Goal: Task Accomplishment & Management: Manage account settings

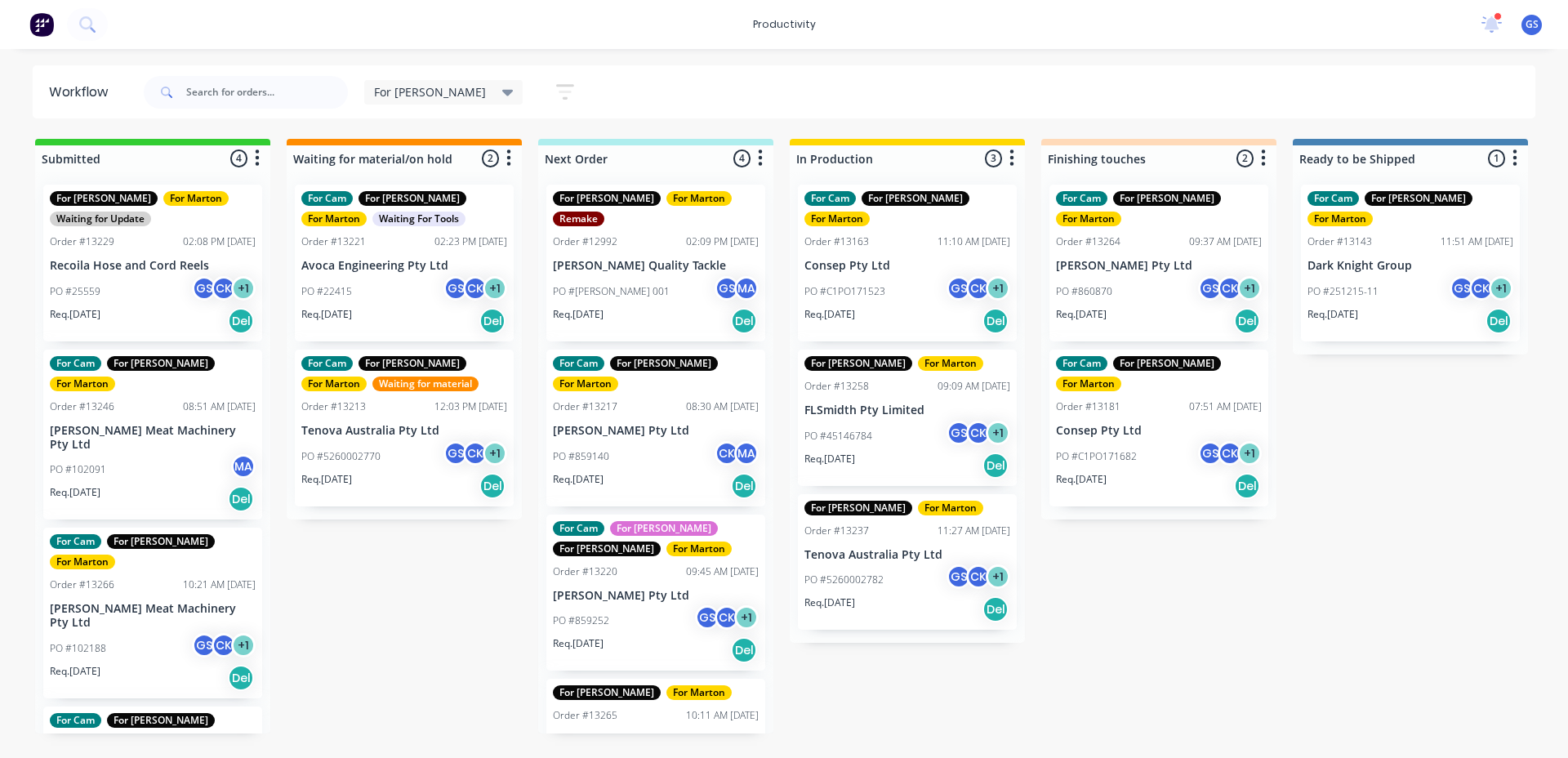
scroll to position [0, 10]
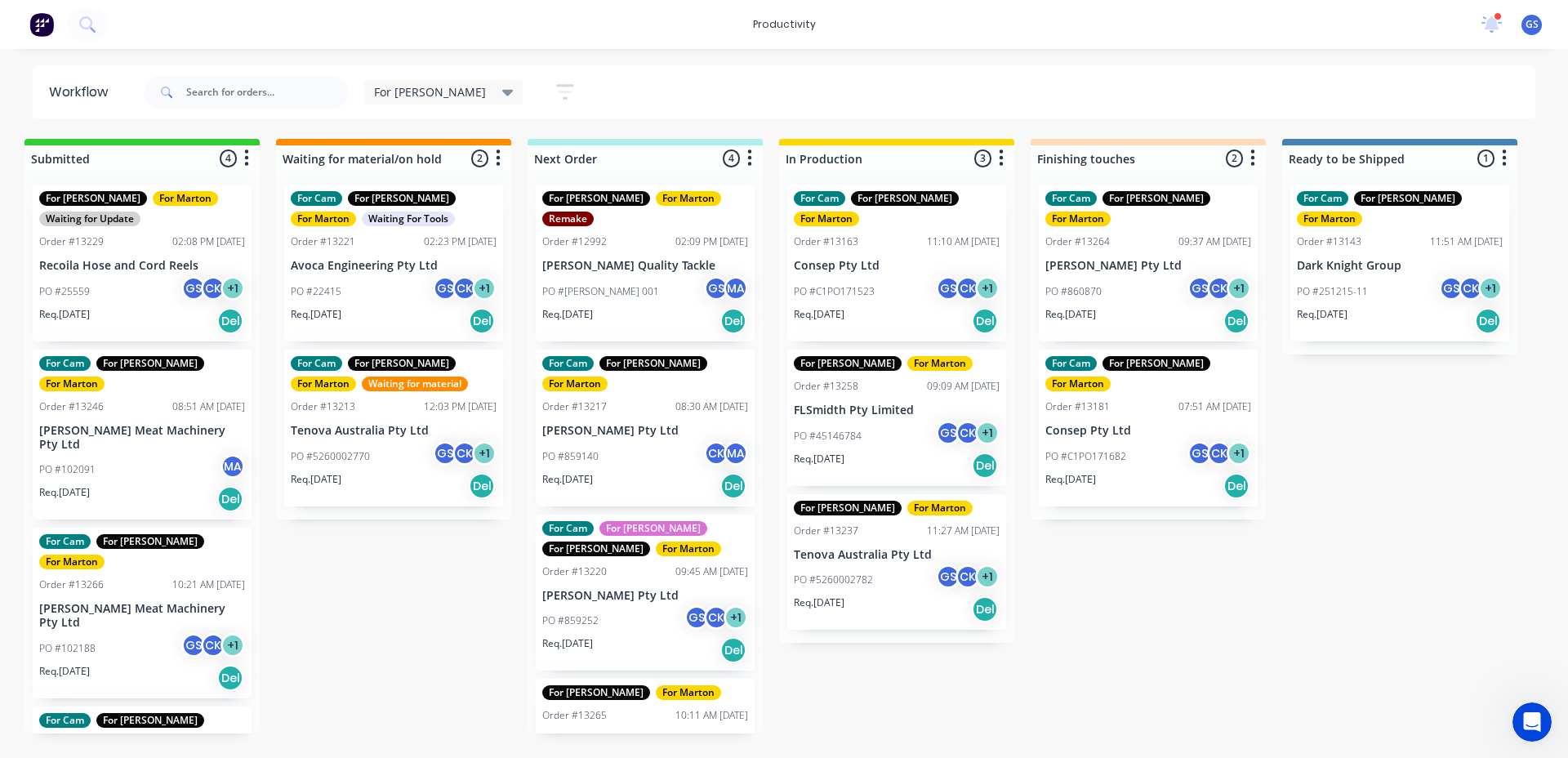
click at [872, 420] on div "PO #45146784 GS CK + 1" at bounding box center [896, 436] width 206 height 31
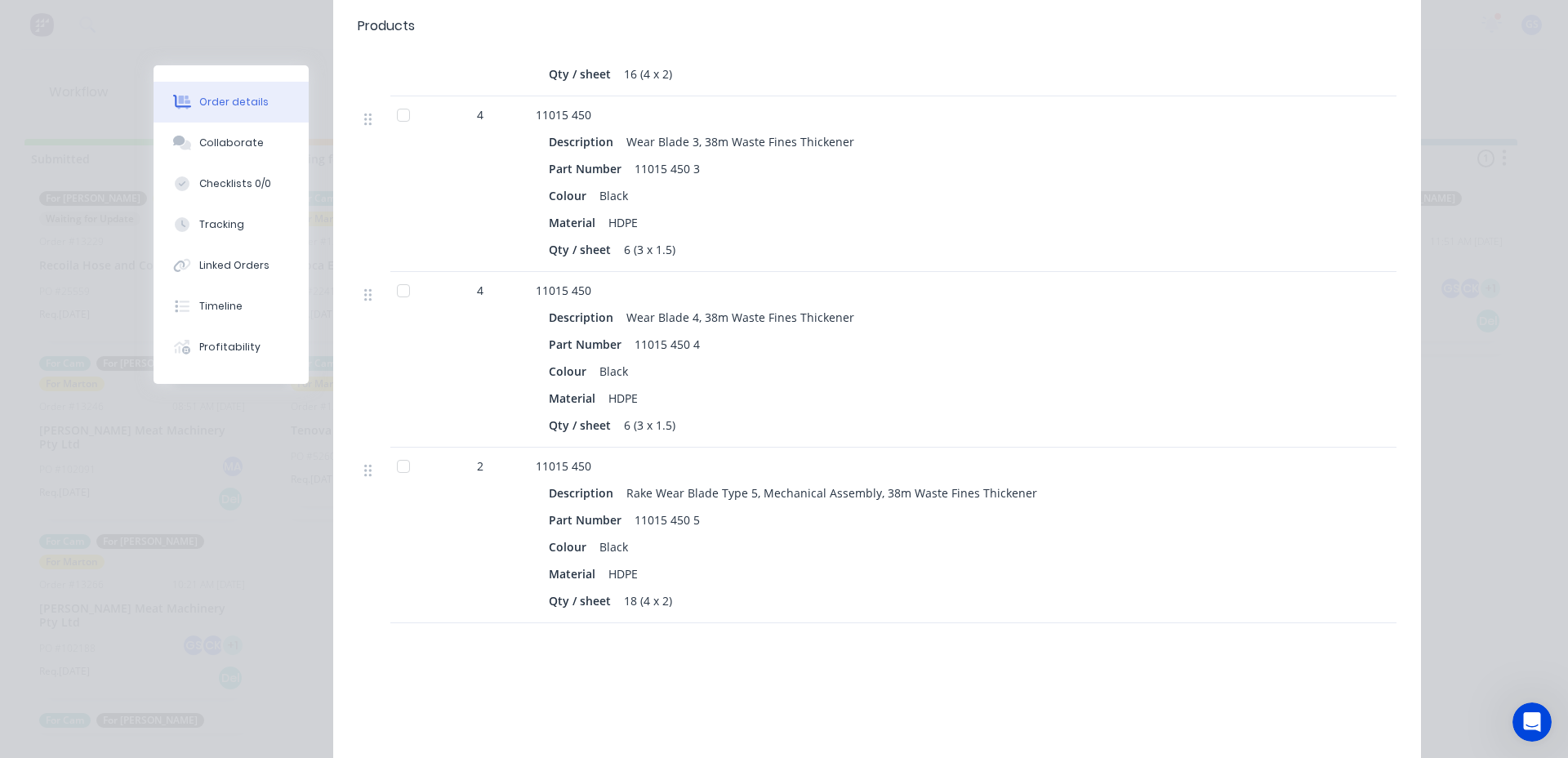
scroll to position [899, 0]
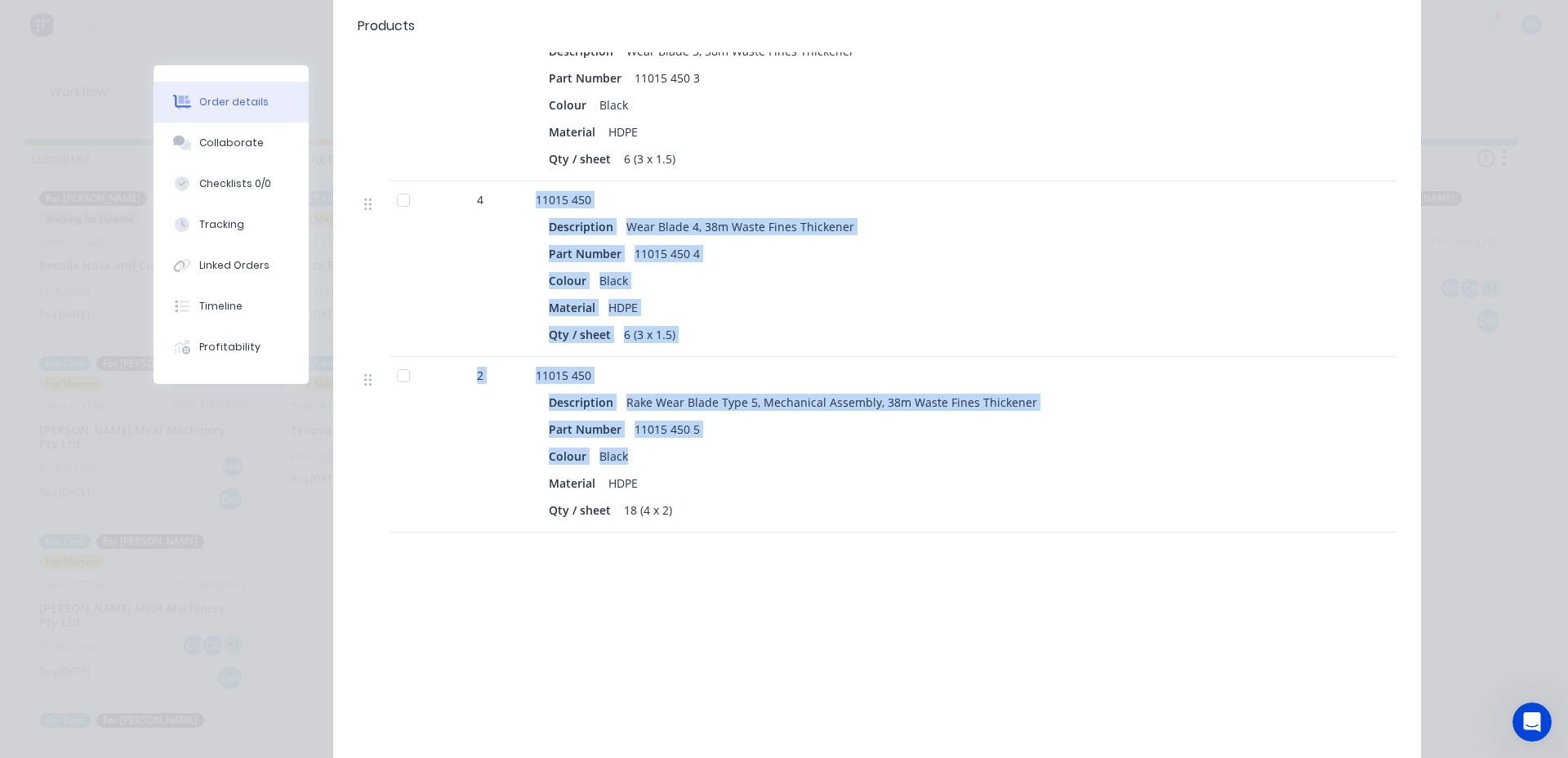
drag, startPoint x: 694, startPoint y: 395, endPoint x: 518, endPoint y: 162, distance: 292.0
click at [516, 165] on div "28 11015 450 Description Wear Blade 1, 38m Waste Fines Thickener Part Number 11…" at bounding box center [877, 94] width 1039 height 878
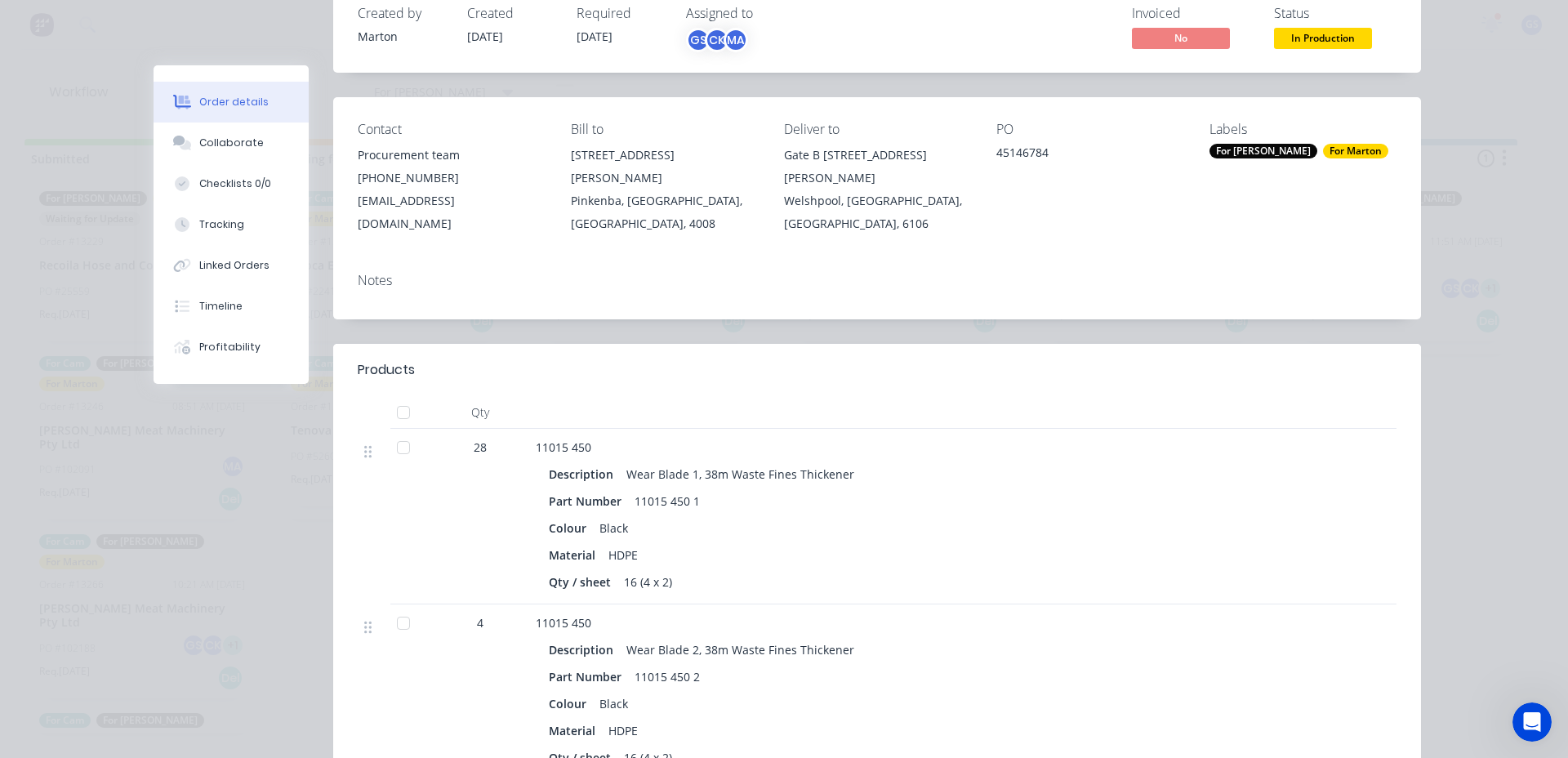
scroll to position [94, 0]
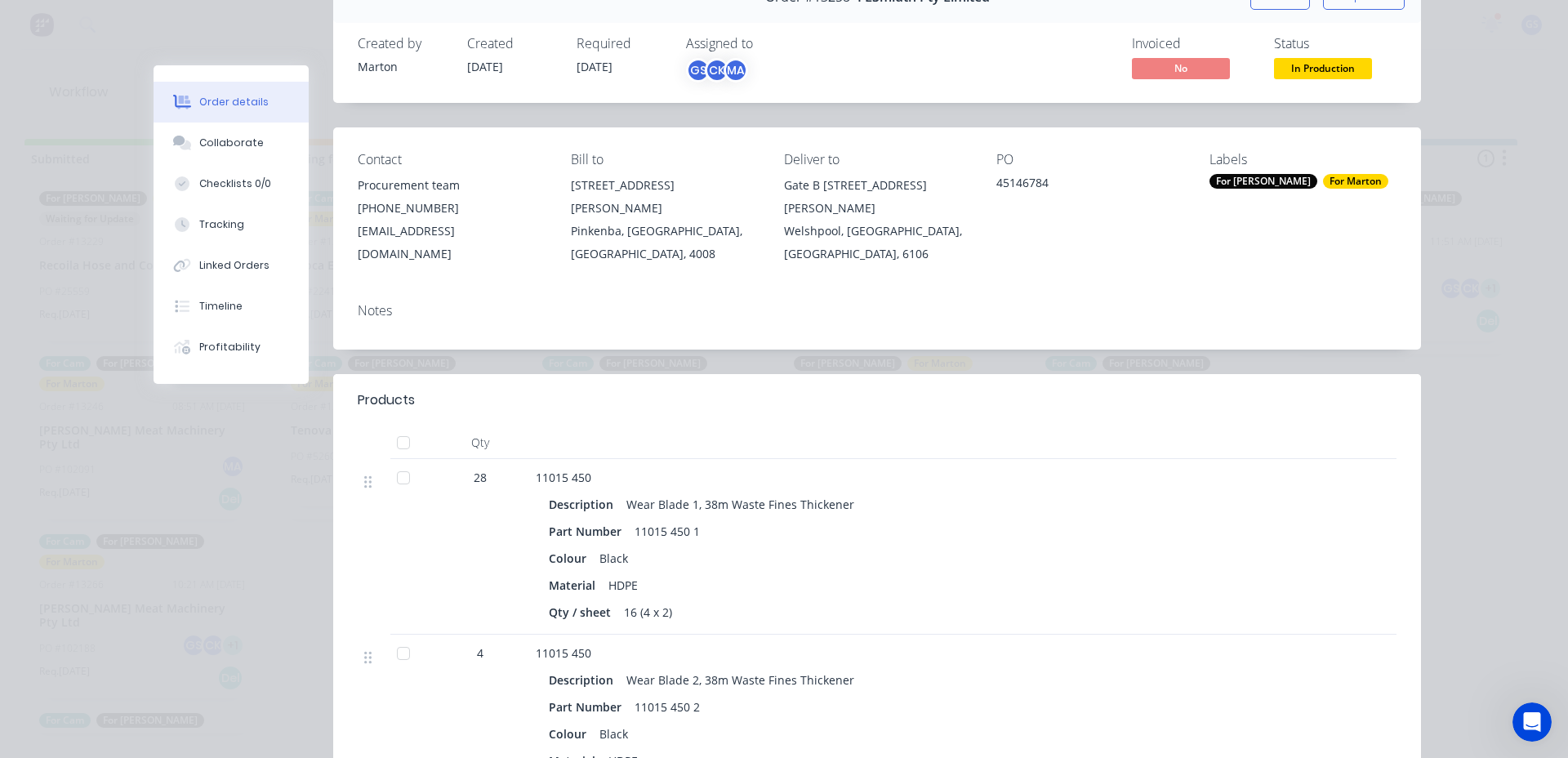
drag, startPoint x: 630, startPoint y: 385, endPoint x: 627, endPoint y: 367, distance: 18.2
click at [629, 391] on div at bounding box center [987, 400] width 818 height 20
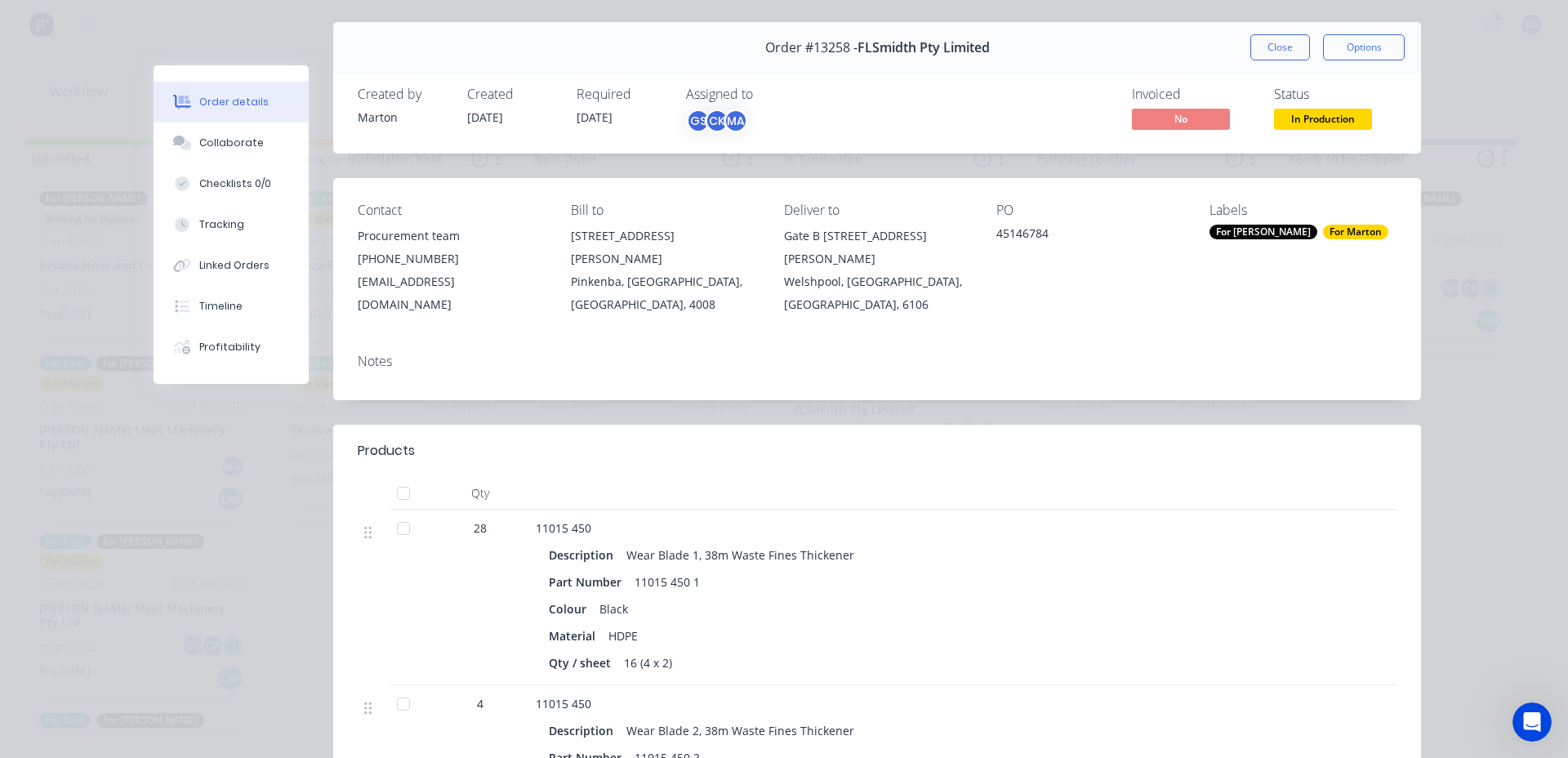
scroll to position [0, 0]
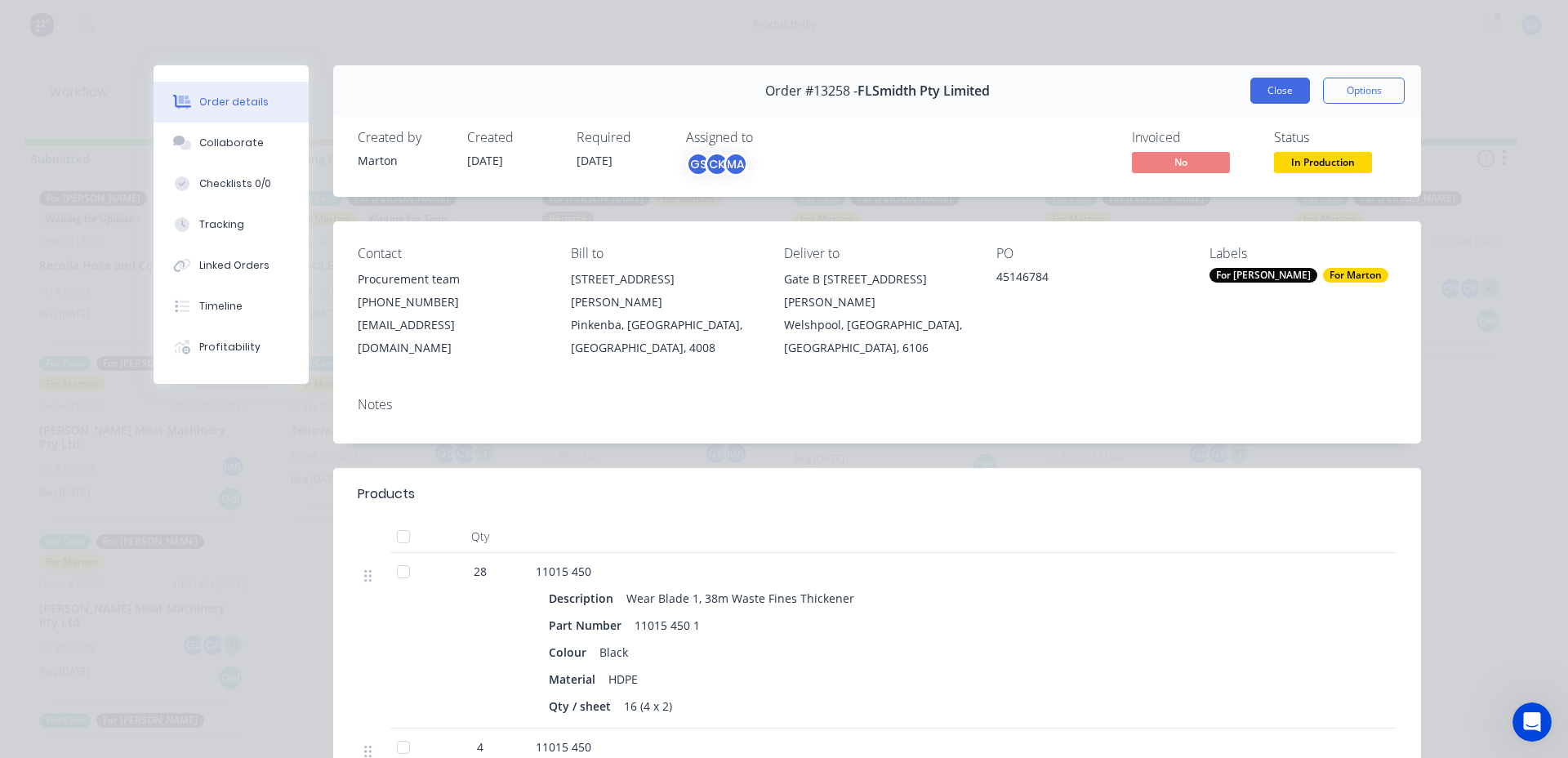
click at [1264, 99] on button "Close" at bounding box center [1280, 91] width 60 height 26
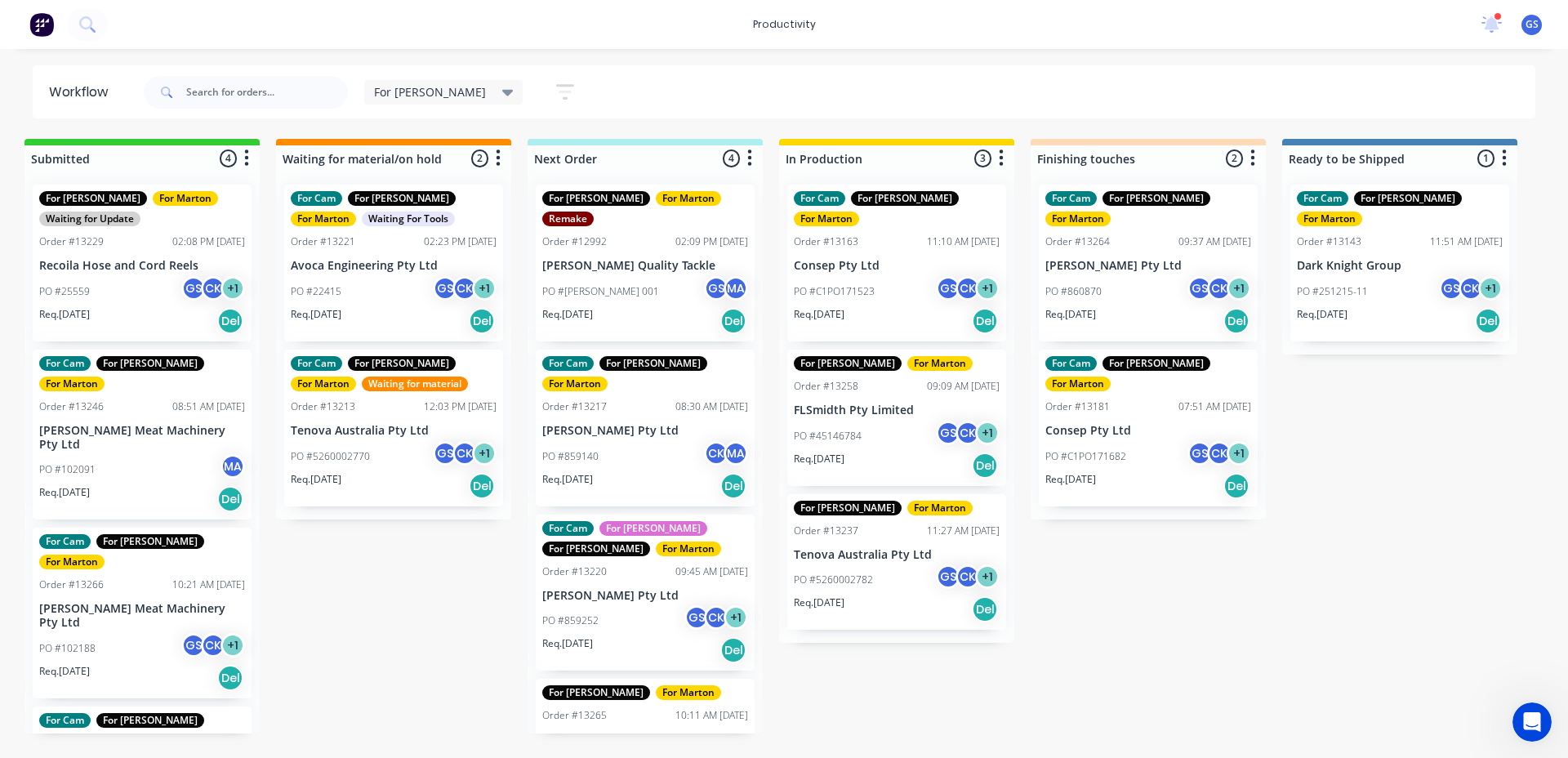
click at [1098, 573] on div "Submitted 4 Sort By Created date Required date Order number Customer name Most …" at bounding box center [1102, 437] width 2250 height 595
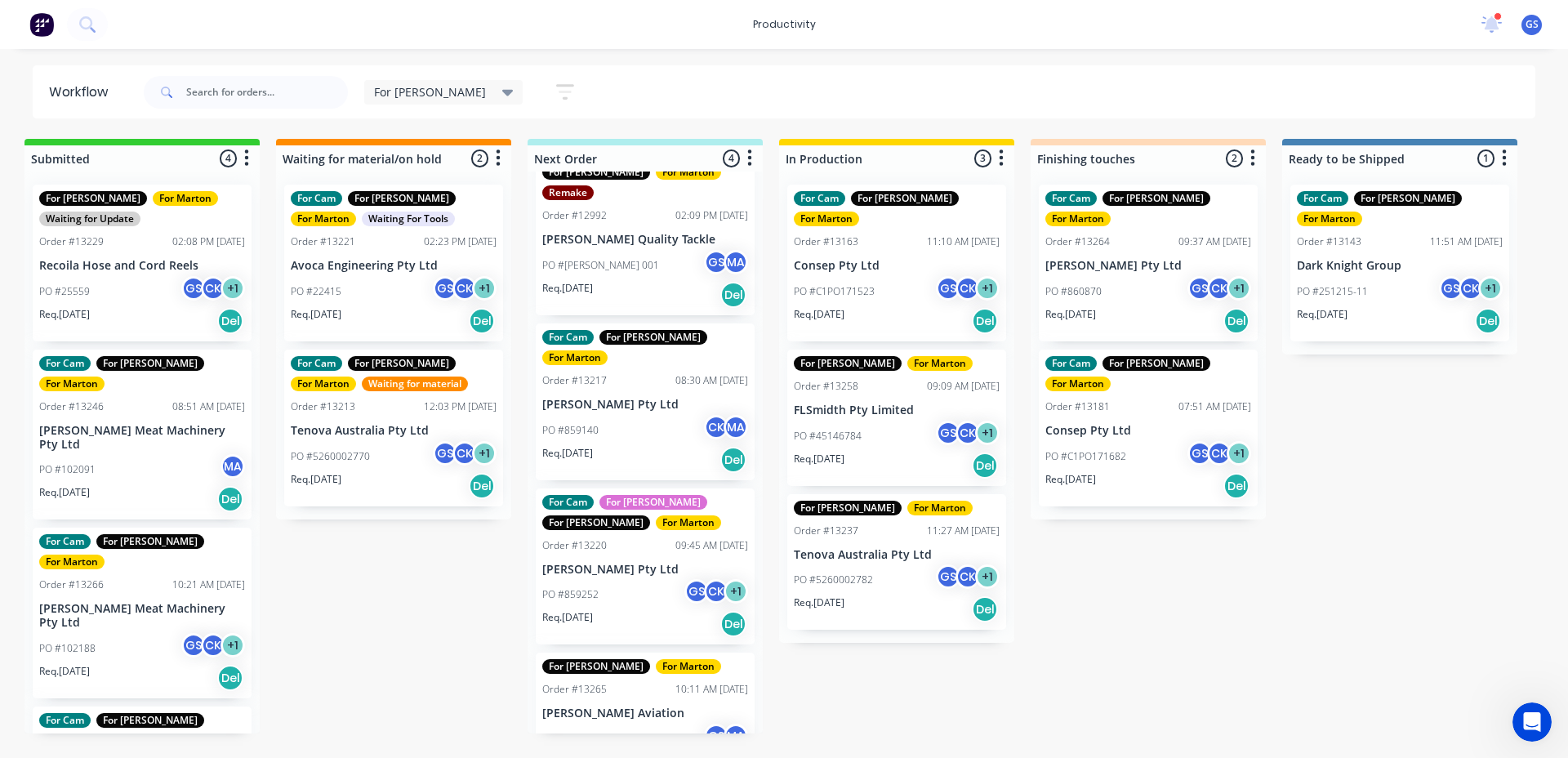
scroll to position [40, 0]
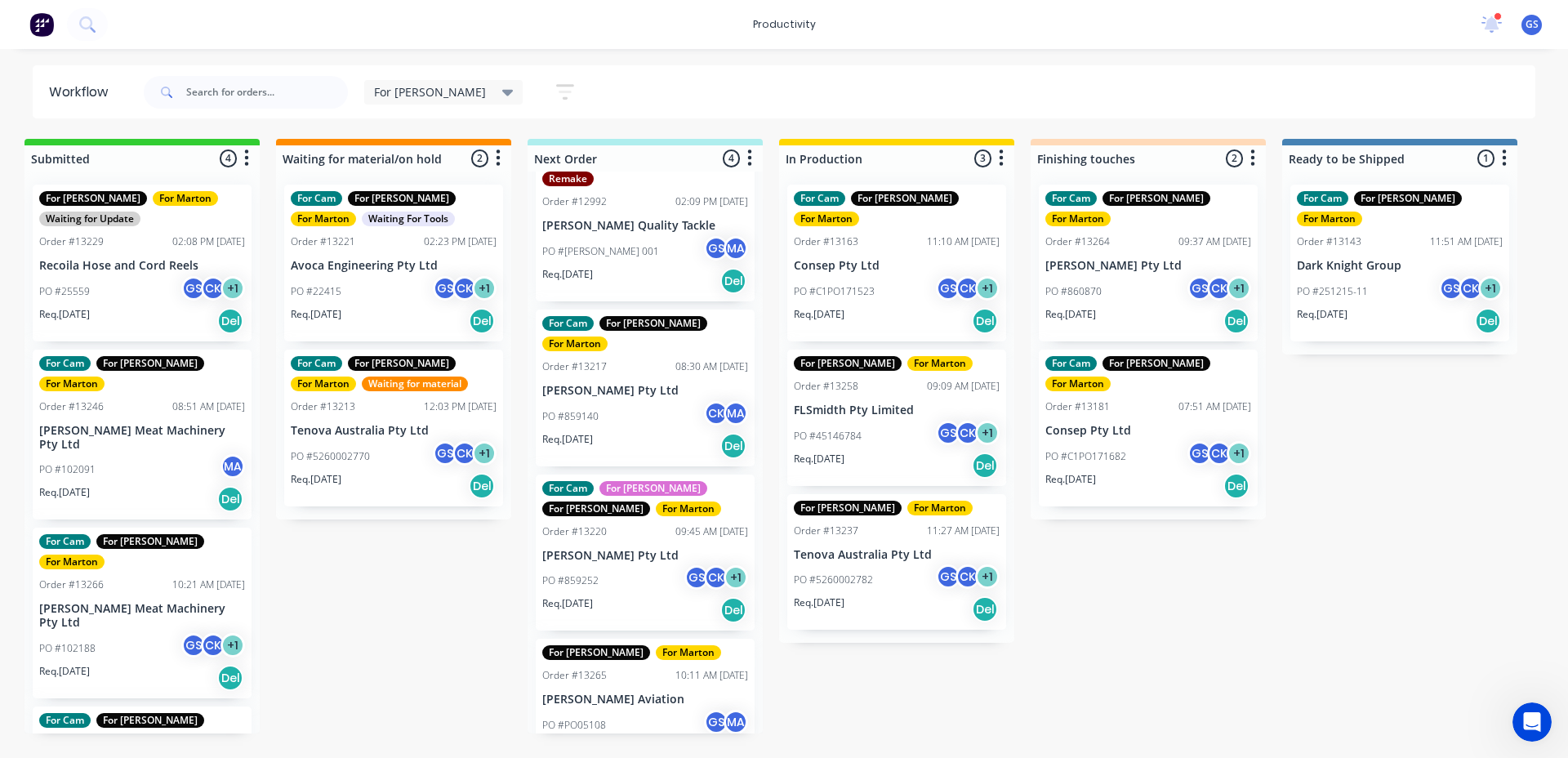
click at [655, 481] on div "For Cam For [PERSON_NAME] For [PERSON_NAME] For [PERSON_NAME]" at bounding box center [645, 498] width 206 height 35
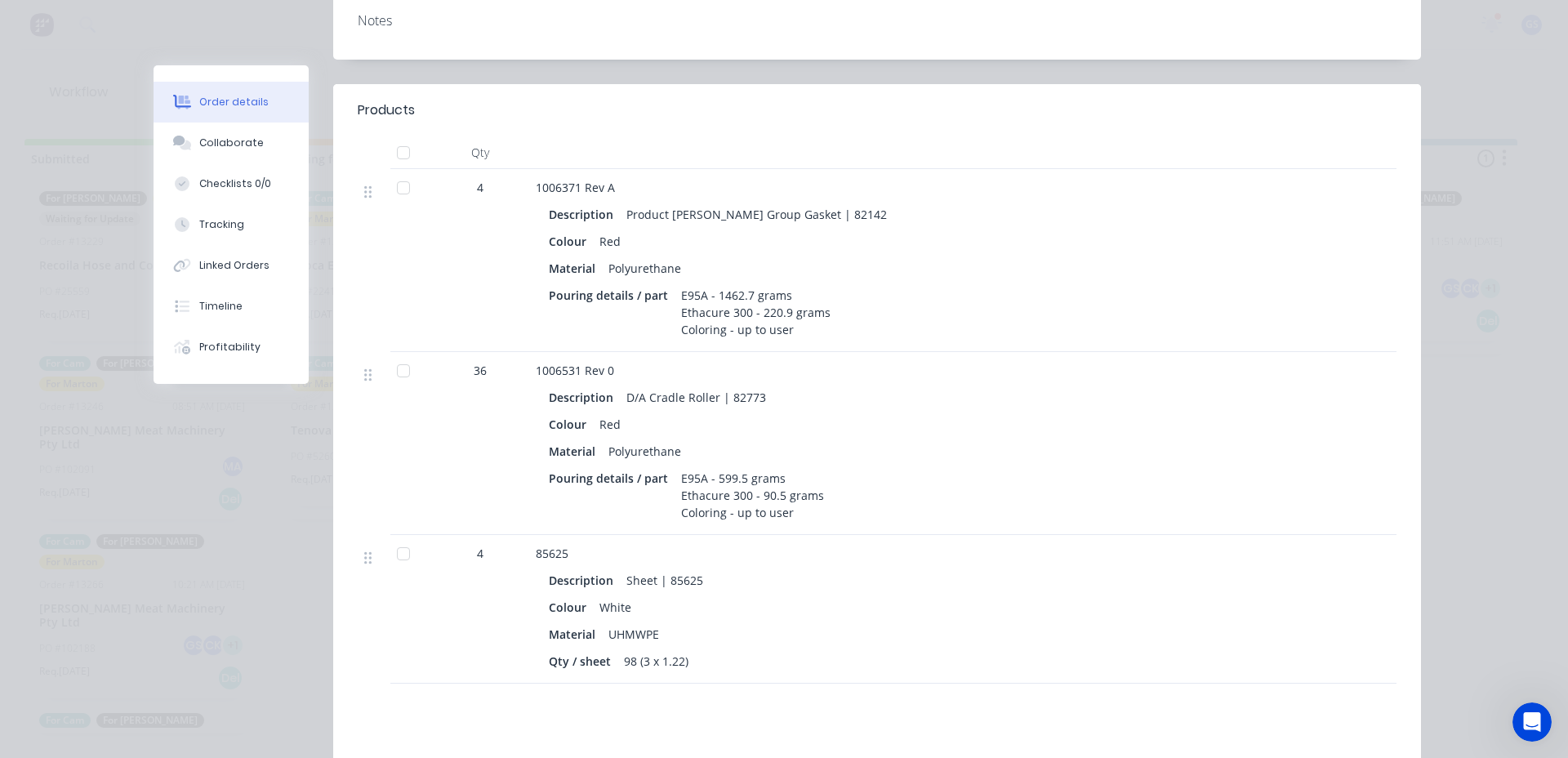
scroll to position [408, 0]
drag, startPoint x: 670, startPoint y: 429, endPoint x: 822, endPoint y: 451, distance: 153.6
click at [822, 465] on div "Pouring details / part E95A - 599.5 grams Ethacure 300 - 90.5 grams Coloring - …" at bounding box center [855, 494] width 614 height 58
click at [845, 465] on div "Pouring details / part E95A - 599.5 grams Ethacure 300 - 90.5 grams Coloring - …" at bounding box center [855, 494] width 614 height 58
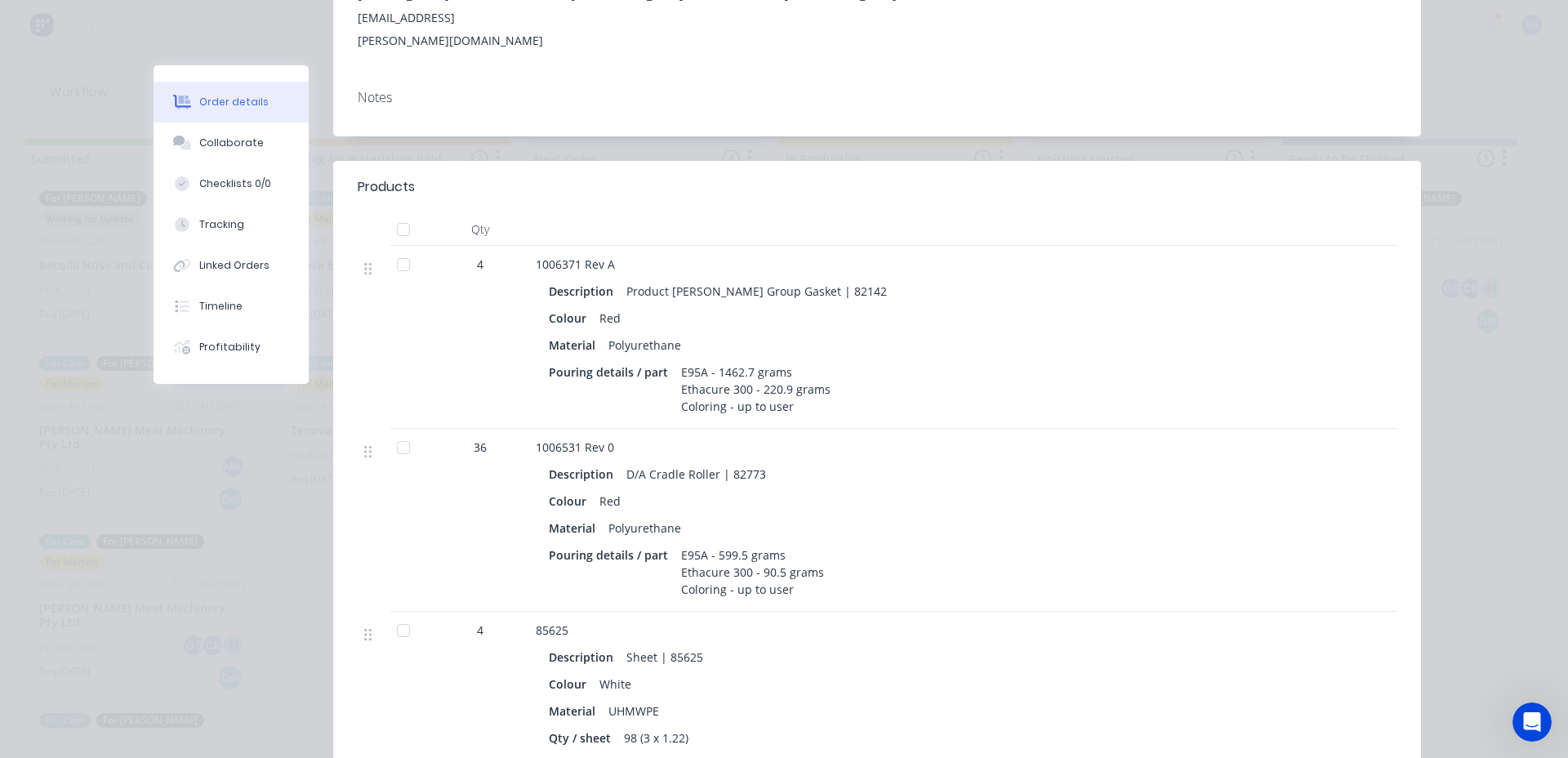
scroll to position [491, 0]
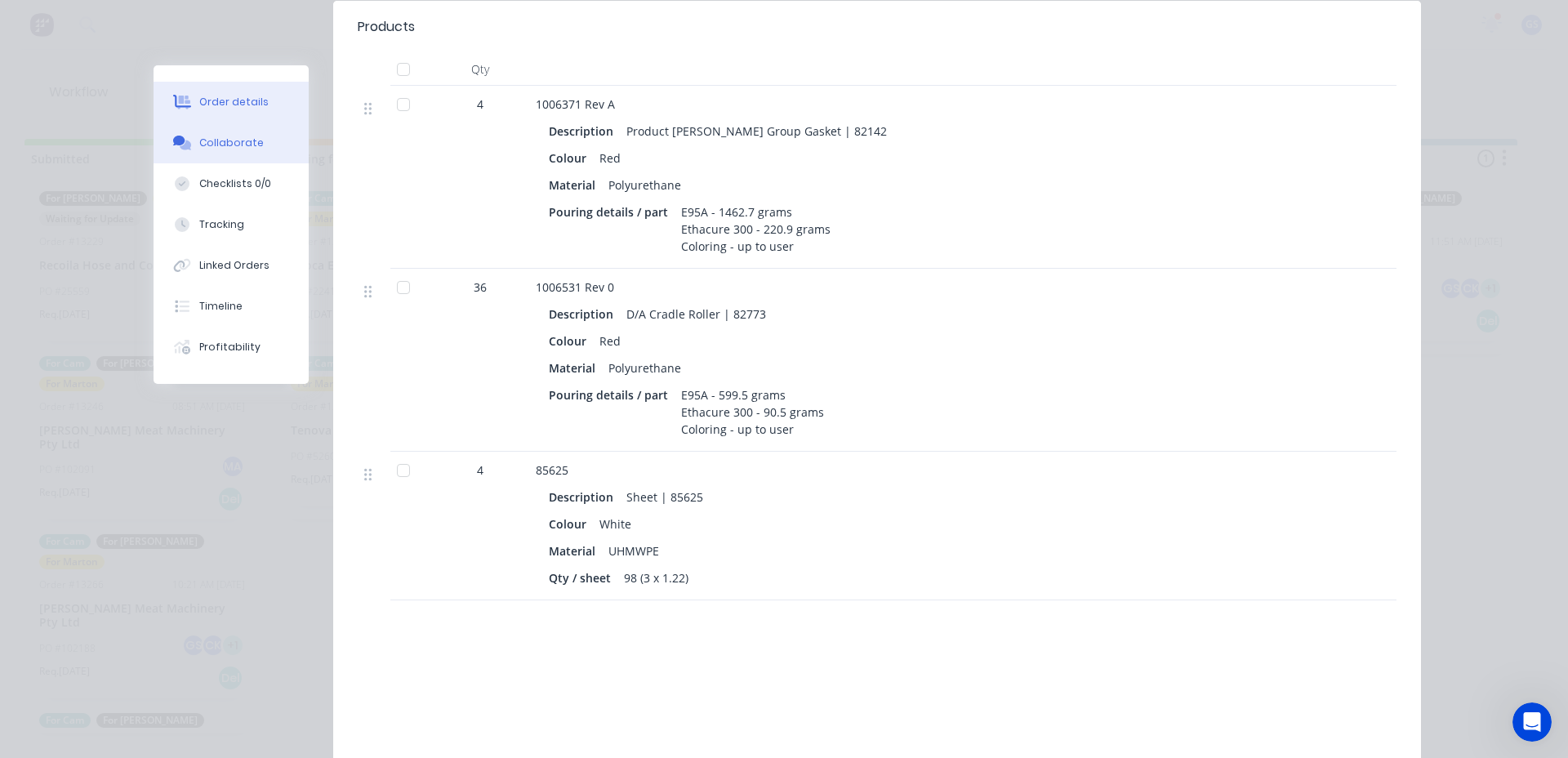
click at [202, 141] on div "Collaborate" at bounding box center [231, 143] width 65 height 15
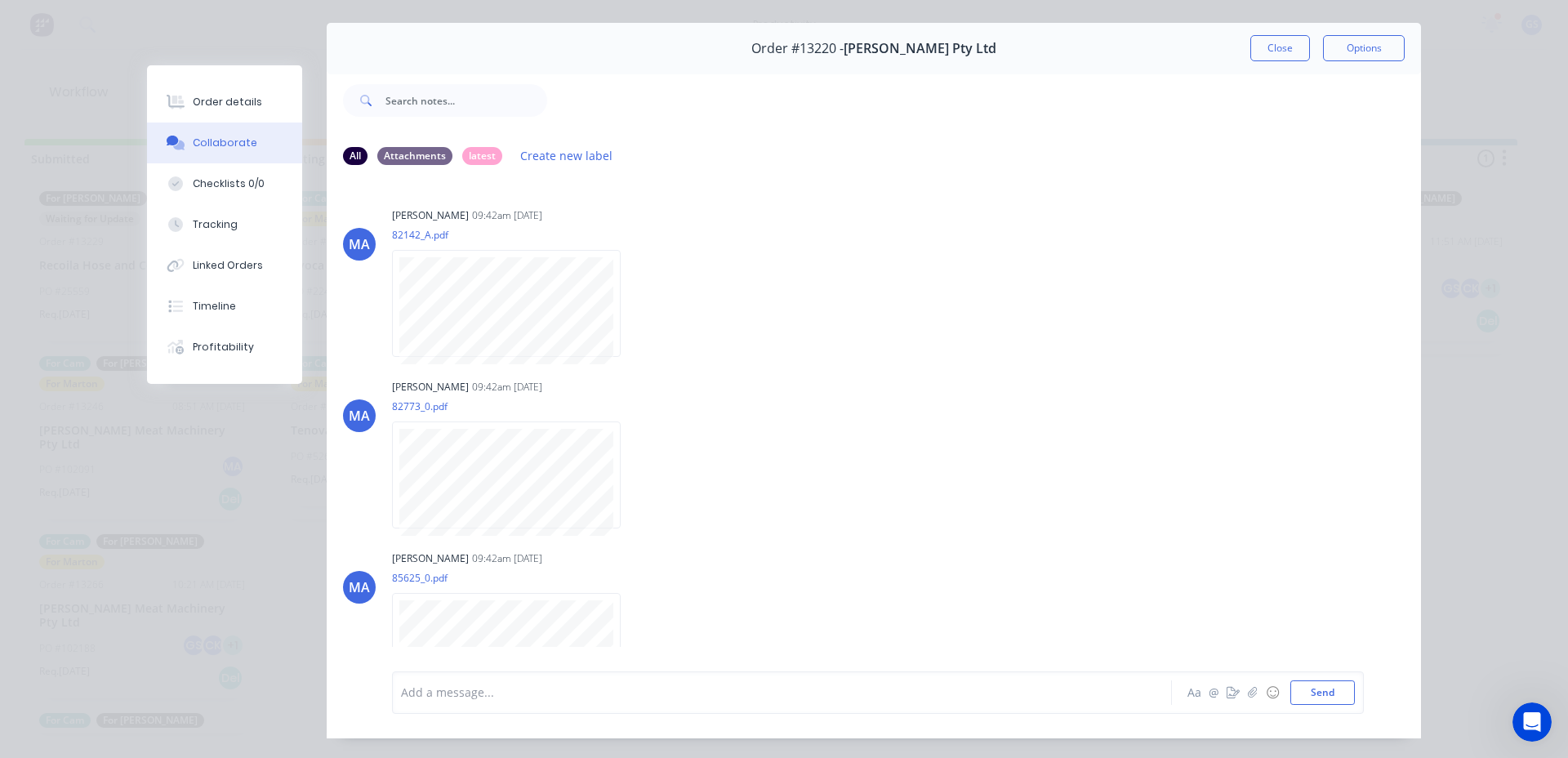
scroll to position [0, 0]
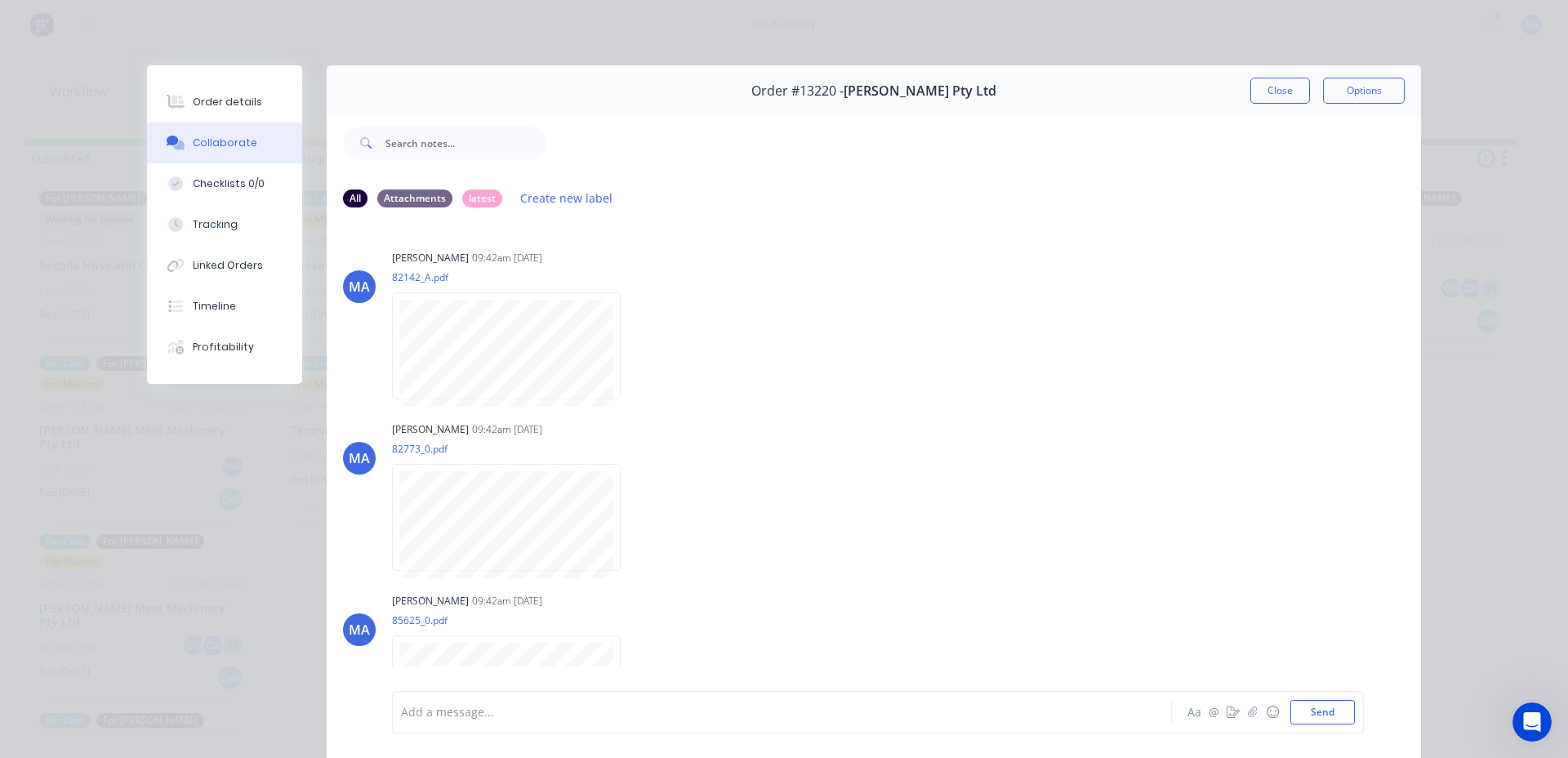
click at [1267, 86] on button "Close" at bounding box center [1280, 91] width 60 height 26
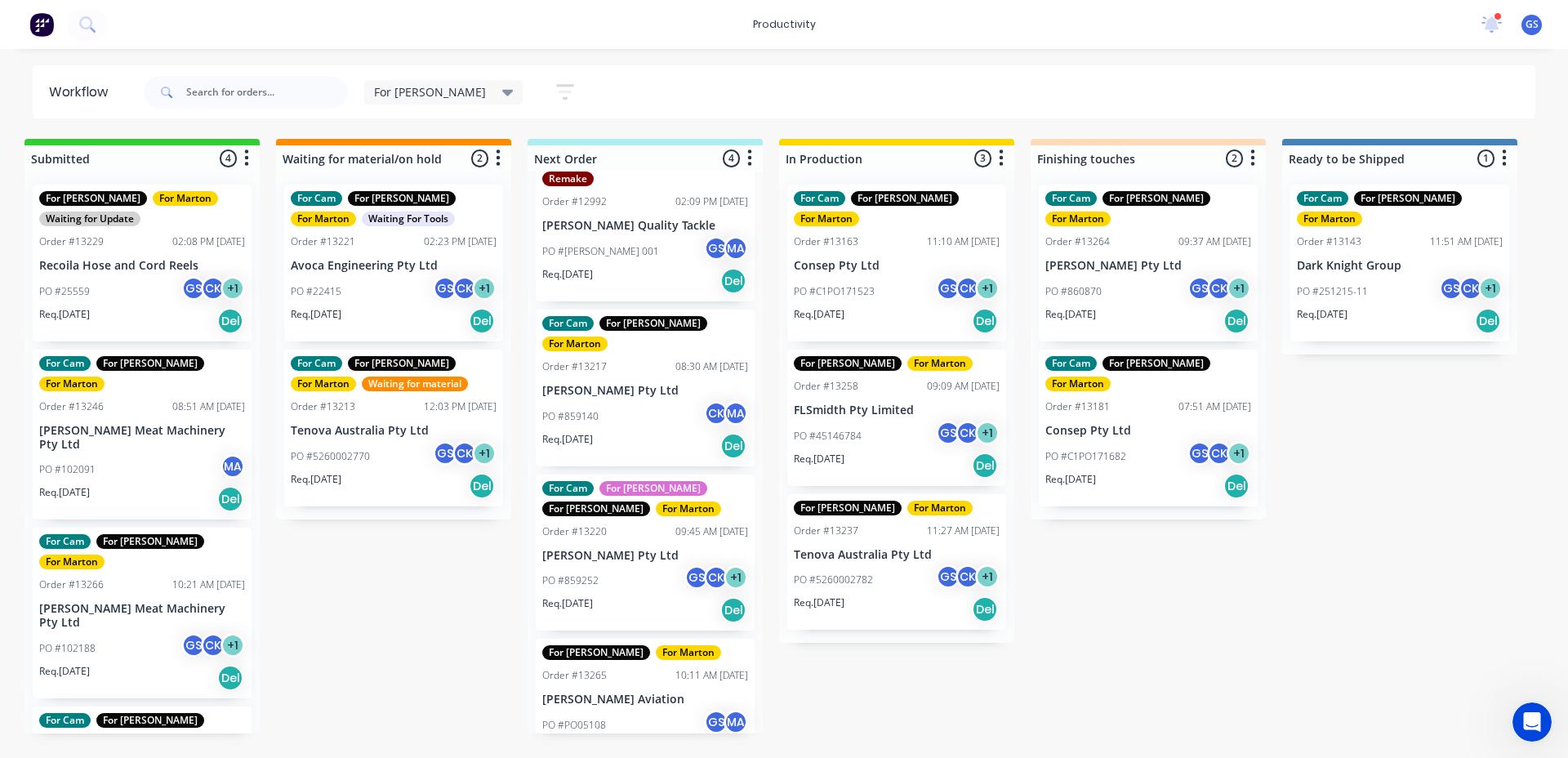
click at [713, 83] on div "For [PERSON_NAME] Save new view None edit For [PERSON_NAME] (Default) edit For …" at bounding box center [838, 91] width 1395 height 49
click at [670, 356] on div "For [PERSON_NAME] For [PERSON_NAME] Order #12992 02:09 PM [DATE] [PERSON_NAME] …" at bounding box center [645, 453] width 235 height 562
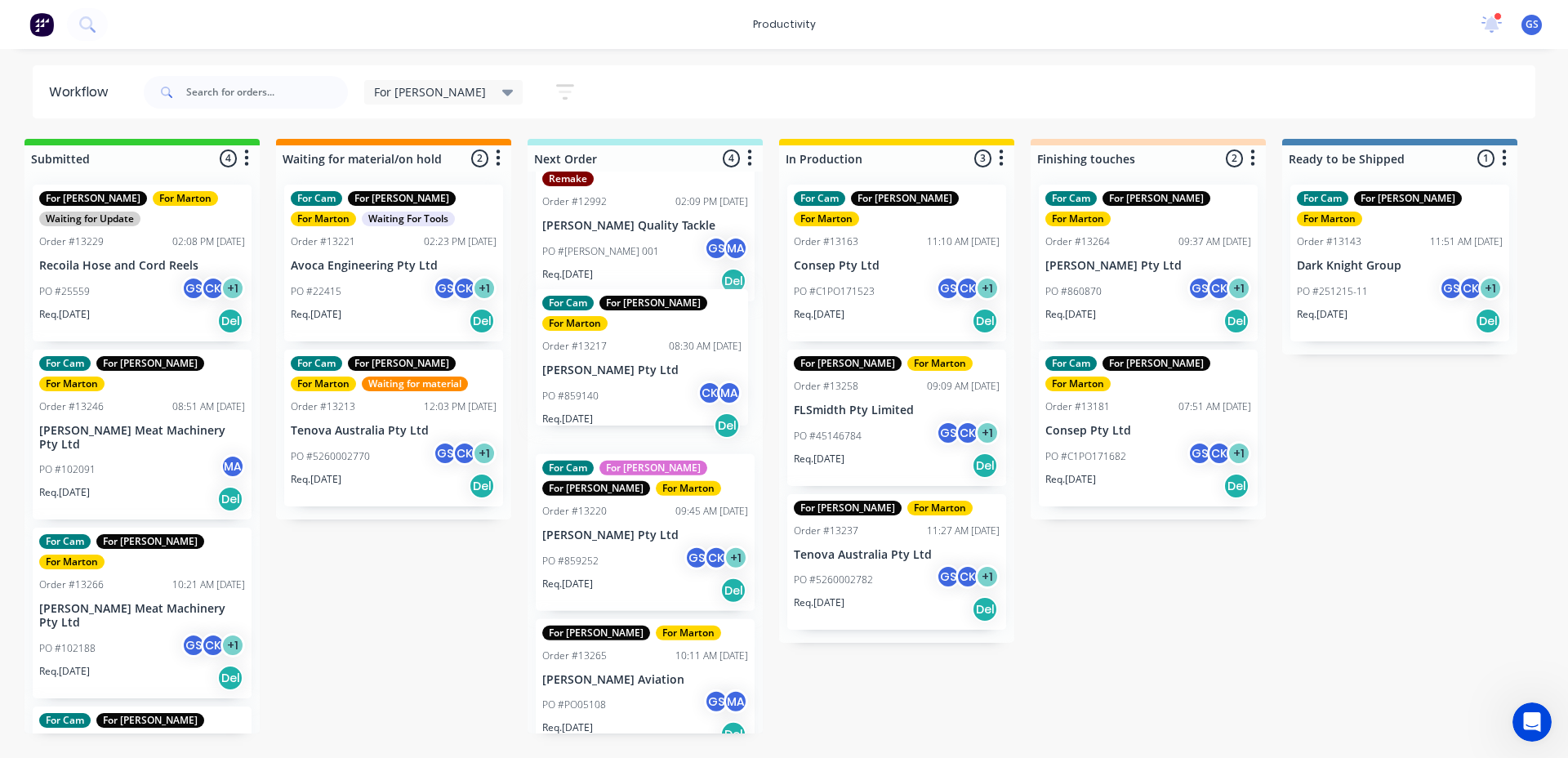
drag, startPoint x: 678, startPoint y: 367, endPoint x: 687, endPoint y: 361, distance: 10.8
click at [678, 364] on div "For [PERSON_NAME] For [PERSON_NAME] Order #12992 02:09 PM [DATE] [PERSON_NAME] …" at bounding box center [645, 453] width 235 height 562
drag, startPoint x: 628, startPoint y: 414, endPoint x: 737, endPoint y: 494, distance: 135.2
click at [737, 494] on div "For [PERSON_NAME] For [PERSON_NAME] Order #12992 02:09 PM [DATE] [PERSON_NAME] …" at bounding box center [645, 453] width 235 height 562
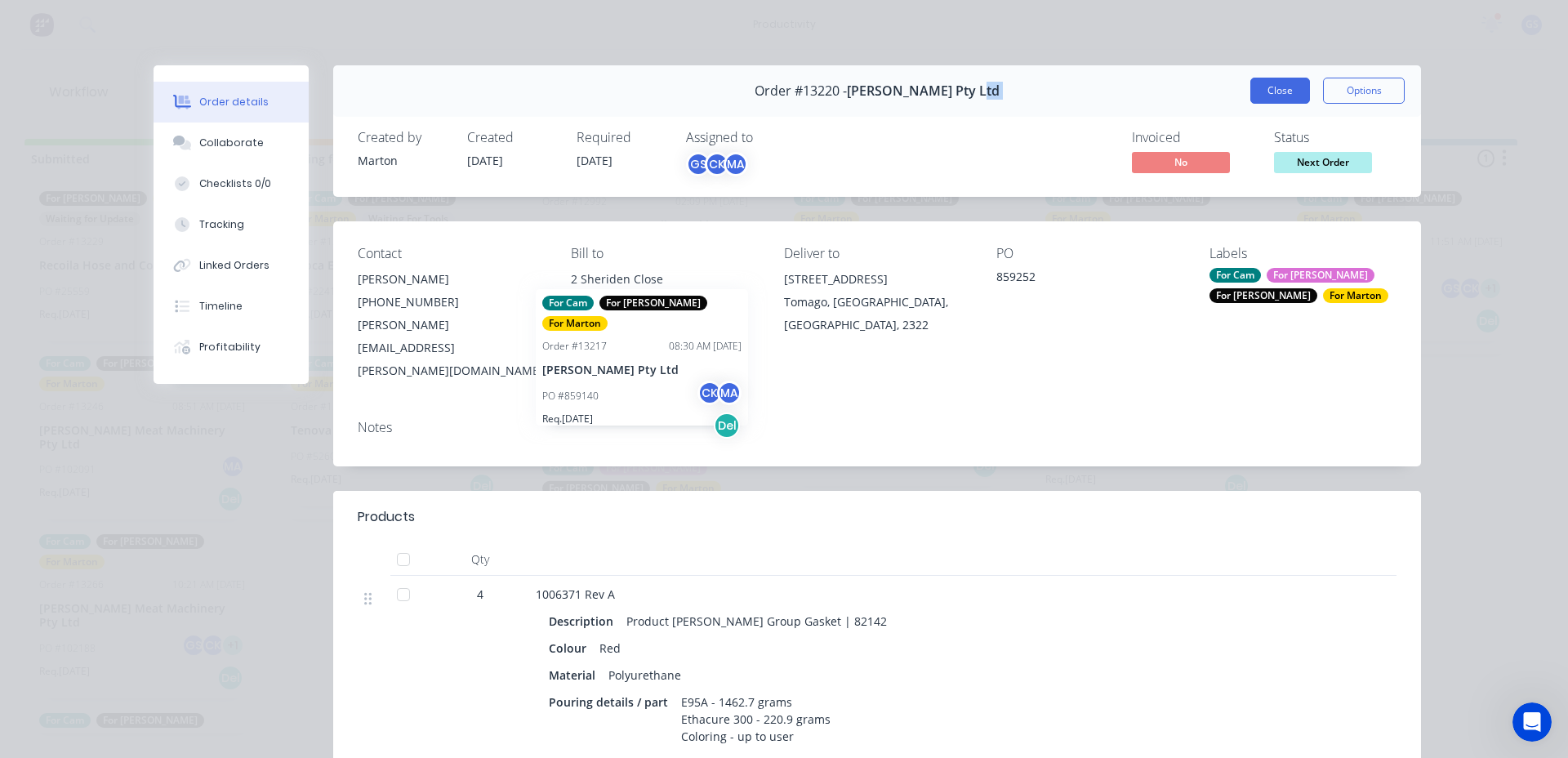
click at [1283, 102] on div "Order #13220 - [PERSON_NAME] Pty Ltd Close Options" at bounding box center [876, 91] width 1087 height 51
click at [1282, 94] on button "Close" at bounding box center [1280, 91] width 60 height 26
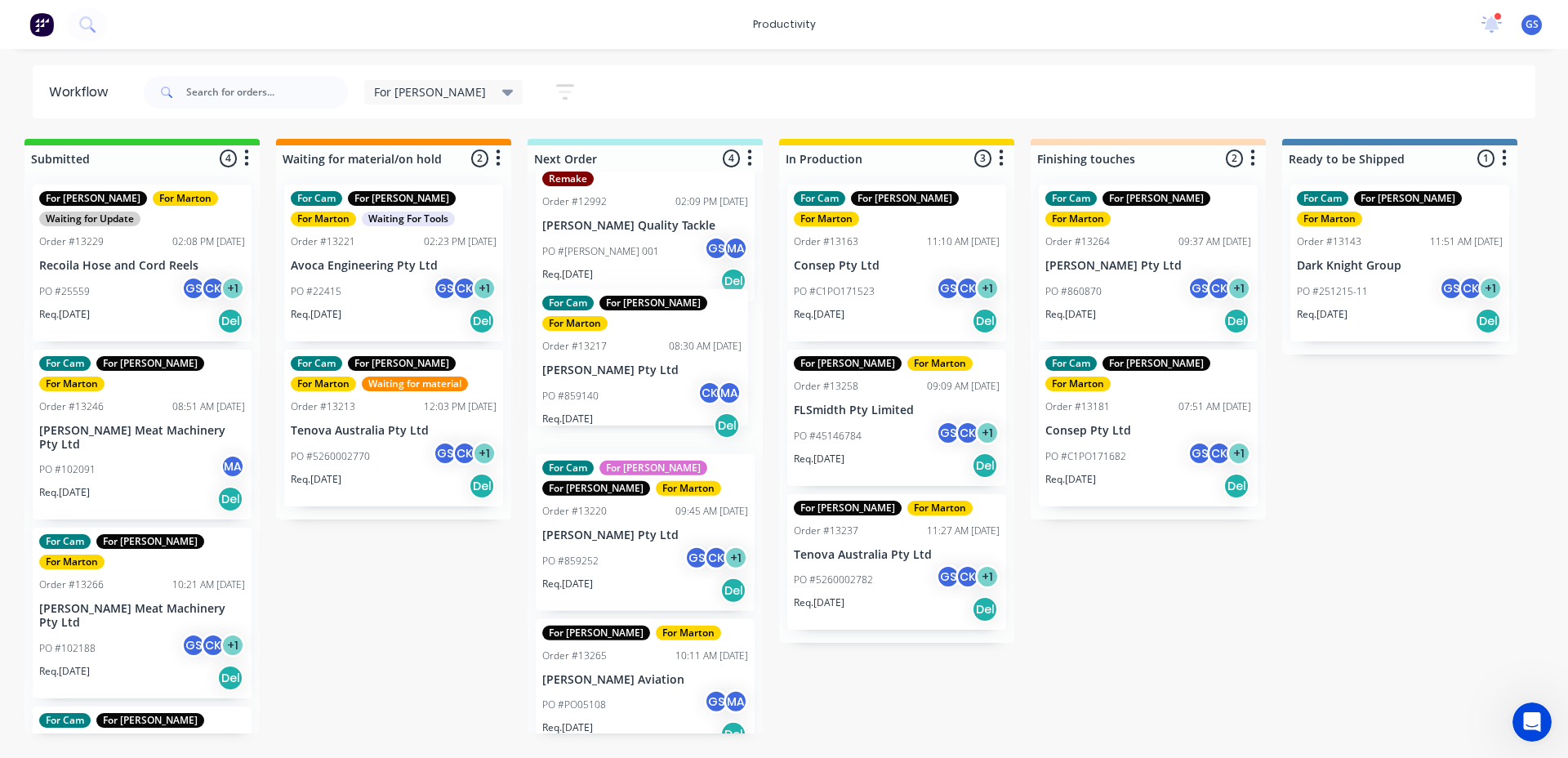
click at [842, 379] on div "Order #13258" at bounding box center [826, 386] width 65 height 15
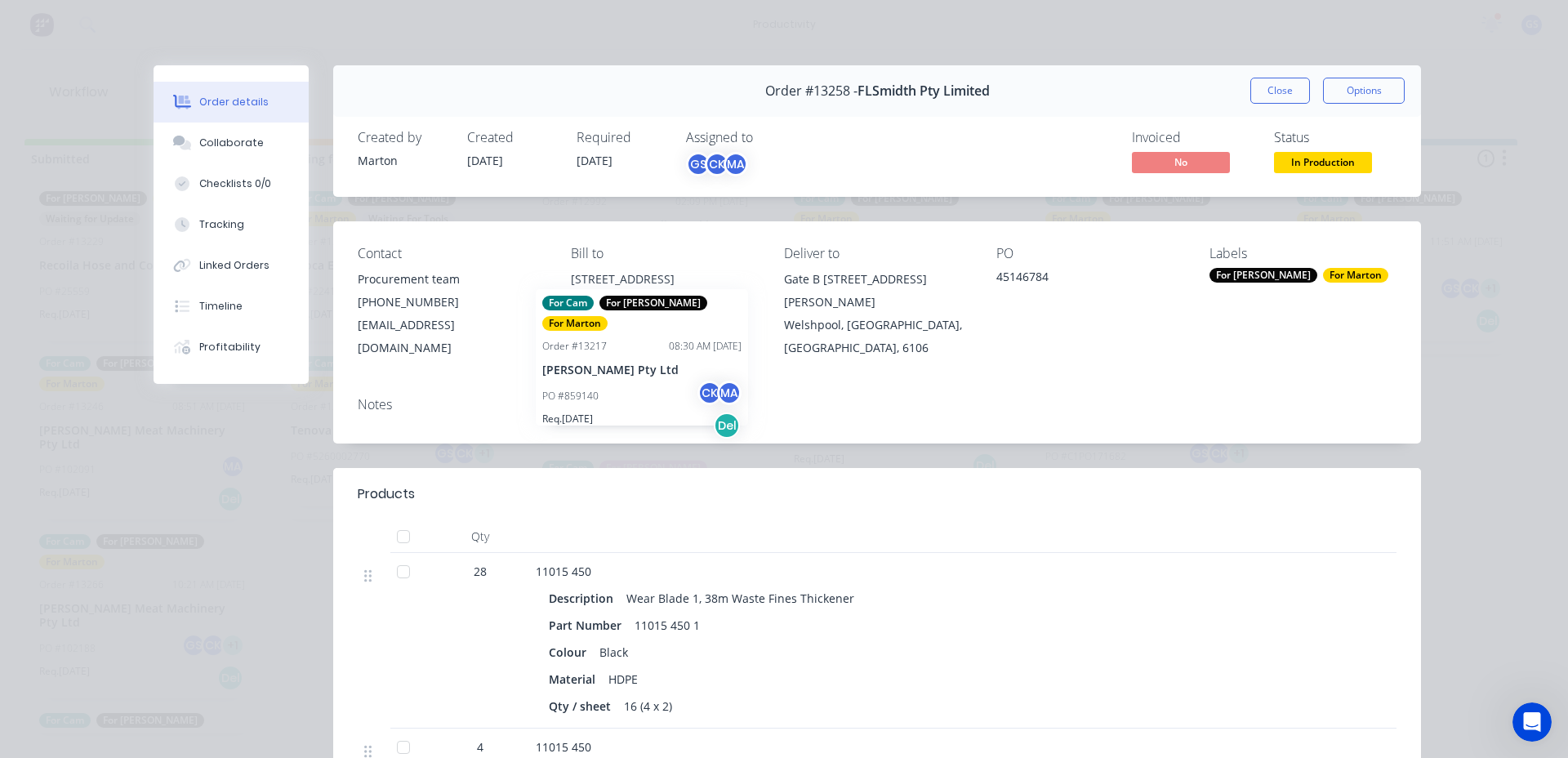
click at [620, 397] on div "Notes" at bounding box center [877, 405] width 1039 height 15
click at [906, 391] on div "Notes" at bounding box center [876, 414] width 1087 height 60
click at [1258, 99] on button "Close" at bounding box center [1280, 91] width 60 height 26
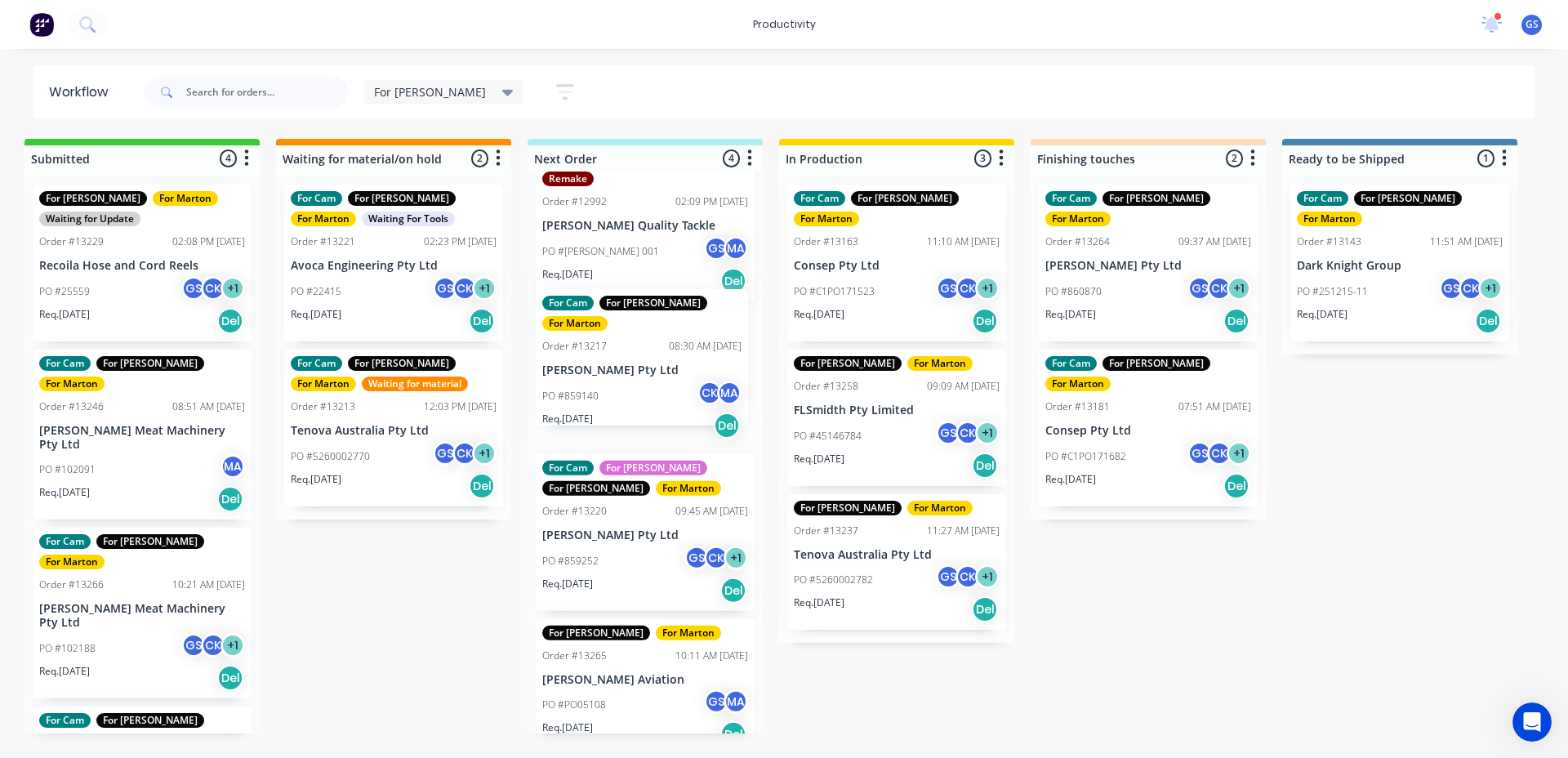
click at [1143, 538] on div "Submitted 4 Sort By Created date Required date Order number Customer name Most …" at bounding box center [1102, 437] width 2250 height 595
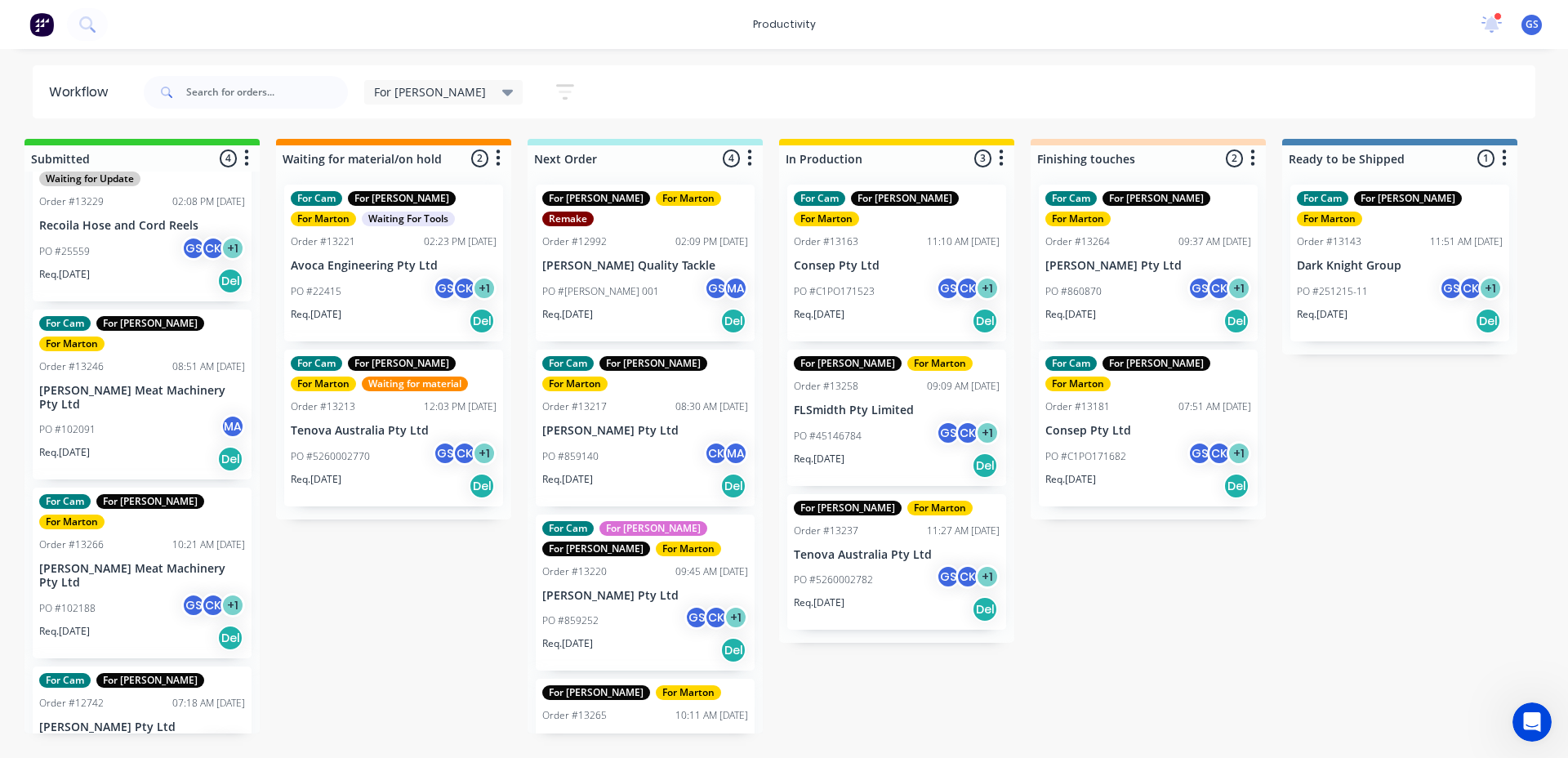
click at [607, 443] on div "For [PERSON_NAME] For [PERSON_NAME] Order #12992 02:09 PM [DATE] [PERSON_NAME] …" at bounding box center [645, 453] width 235 height 562
click at [612, 473] on div "Req. [DATE] Del" at bounding box center [645, 486] width 206 height 28
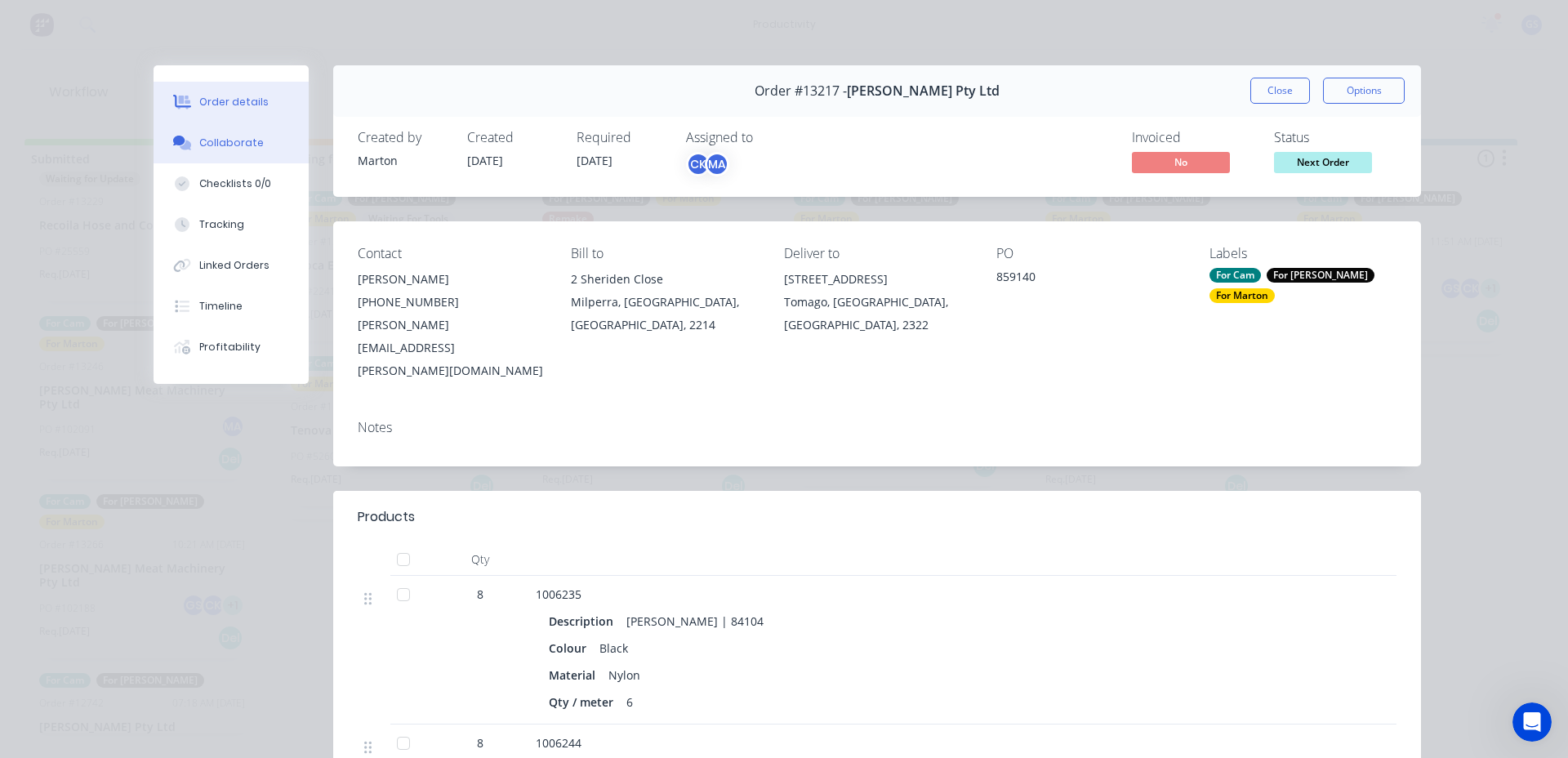
click at [210, 153] on button "Collaborate" at bounding box center [231, 143] width 155 height 41
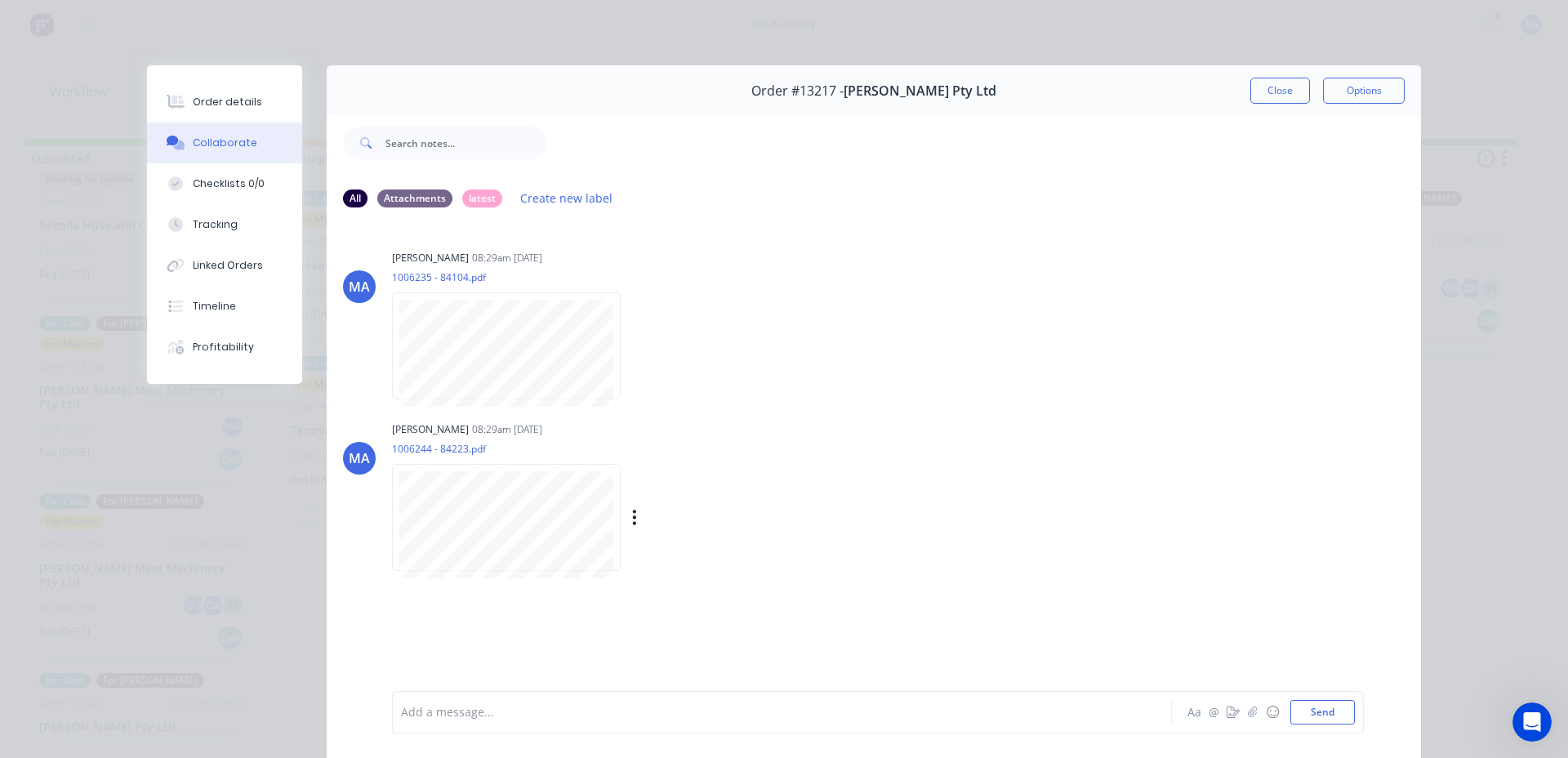
click at [464, 467] on div at bounding box center [506, 517] width 229 height 107
click at [202, 103] on div "Order details" at bounding box center [227, 102] width 69 height 15
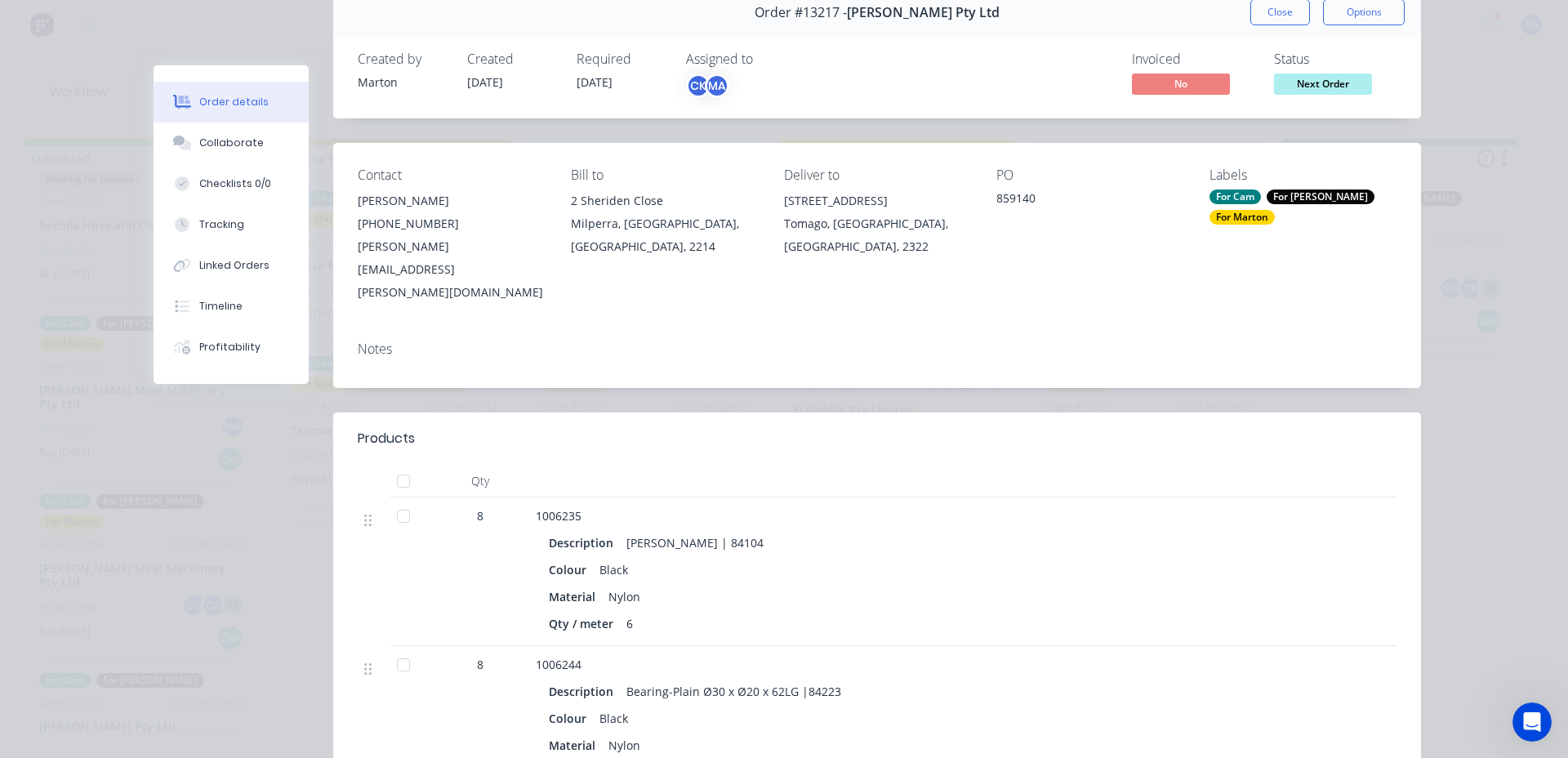
scroll to position [163, 0]
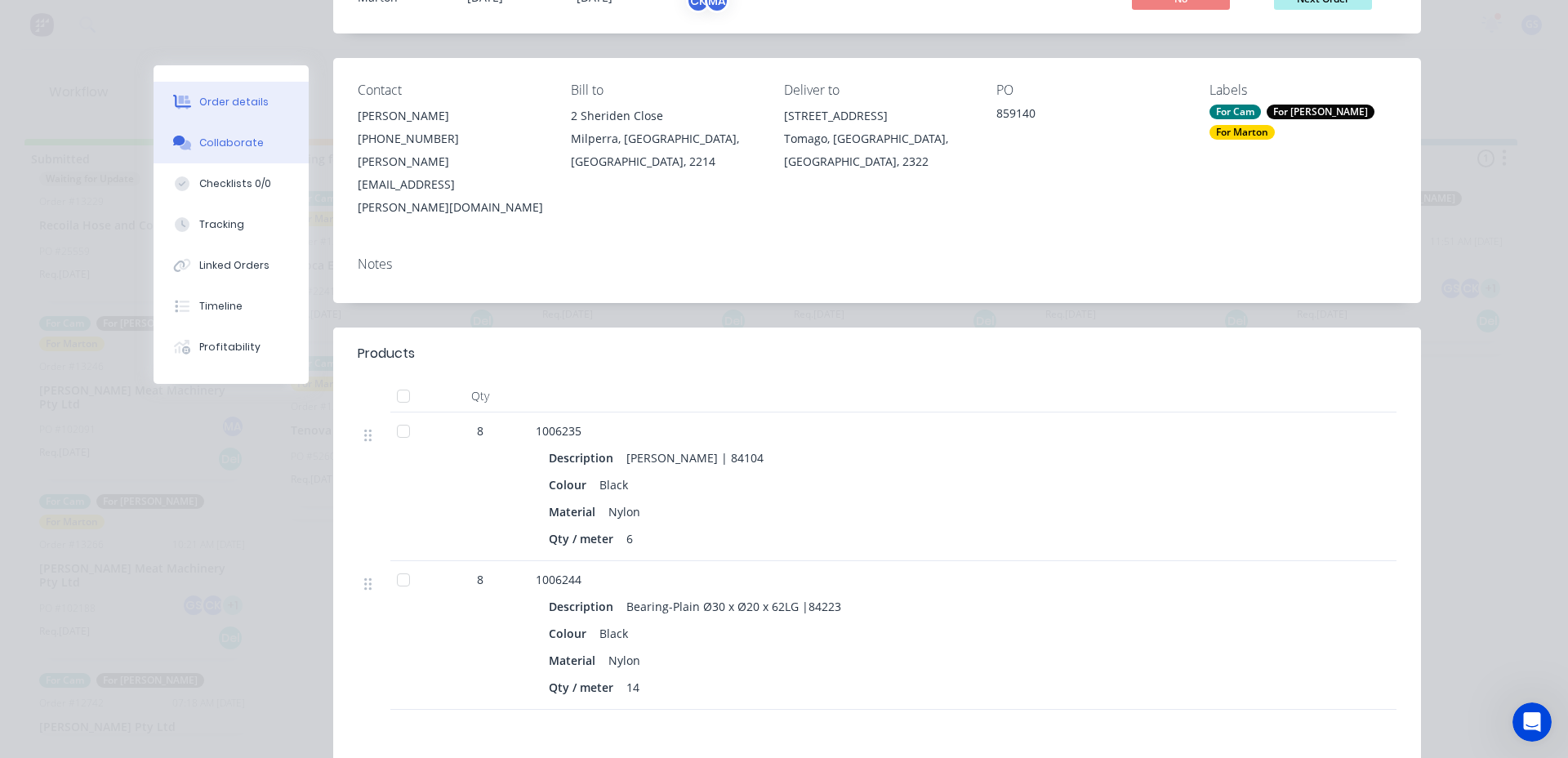
click at [228, 153] on button "Collaborate" at bounding box center [231, 143] width 155 height 41
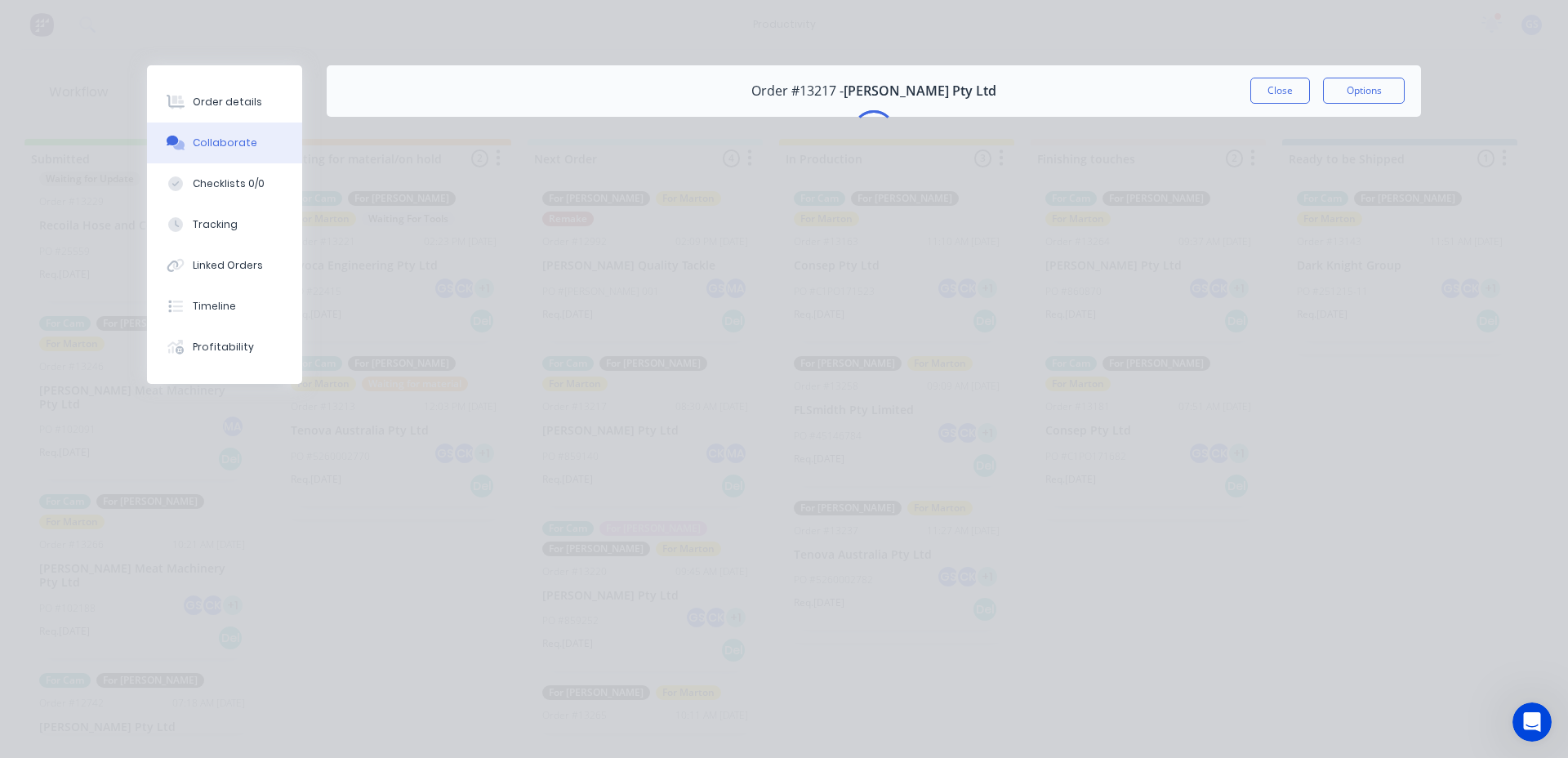
scroll to position [0, 0]
